Goal: Check status: Check status

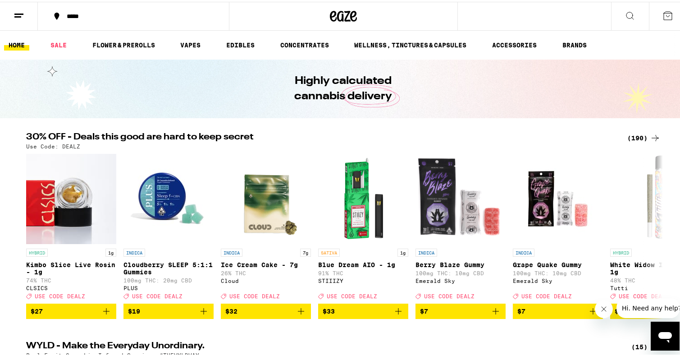
click at [19, 13] on icon at bounding box center [19, 14] width 11 height 11
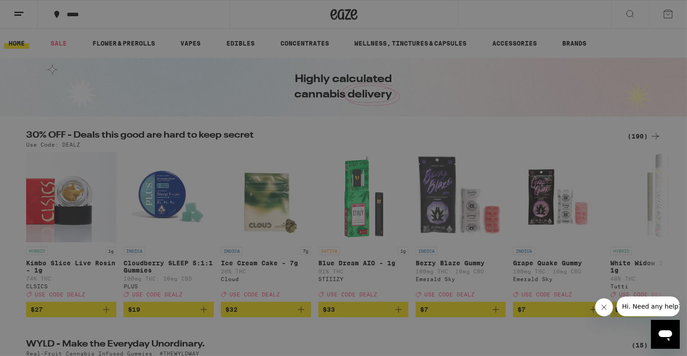
click at [82, 244] on link "Order History" at bounding box center [125, 242] width 158 height 11
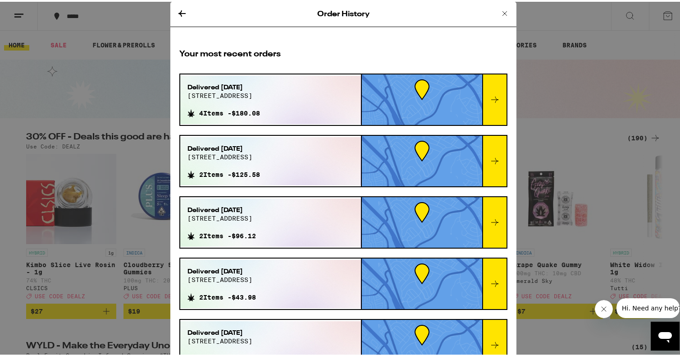
click at [499, 12] on icon at bounding box center [504, 11] width 11 height 11
